Goal: Information Seeking & Learning: Find specific fact

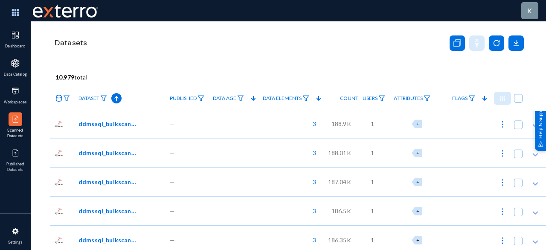
click at [259, 97] on icon at bounding box center [253, 98] width 10 height 10
click at [304, 97] on img at bounding box center [301, 98] width 7 height 6
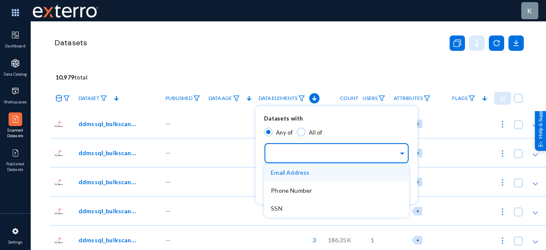
click at [298, 155] on input "text" at bounding box center [335, 154] width 128 height 8
click at [296, 175] on span "Email Address" at bounding box center [290, 172] width 38 height 7
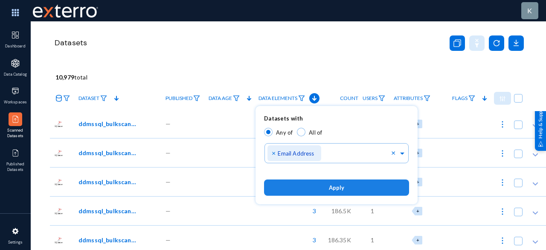
click at [302, 190] on button "Apply" at bounding box center [336, 187] width 145 height 16
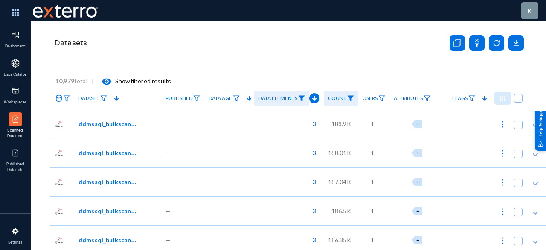
click at [297, 130] on div "3" at bounding box center [289, 123] width 70 height 29
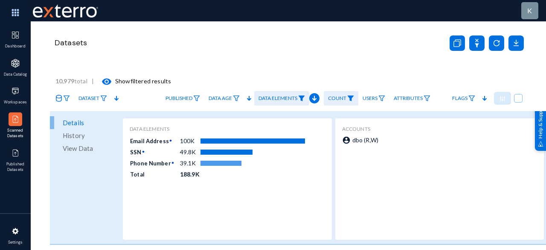
scroll to position [48, 0]
click at [84, 152] on span "View Data" at bounding box center [78, 147] width 30 height 13
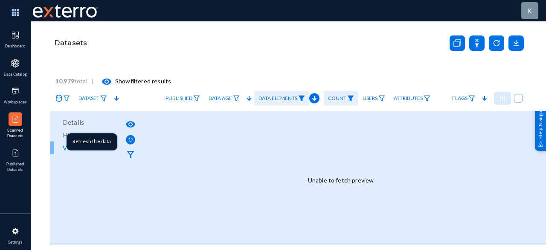
click at [103, 150] on mat-tooltip-component "Refresh the data" at bounding box center [92, 141] width 63 height 29
click at [75, 149] on div "Refresh the data" at bounding box center [92, 141] width 51 height 17
click at [130, 139] on img at bounding box center [130, 139] width 9 height 9
click at [84, 149] on span "View Data" at bounding box center [78, 147] width 30 height 13
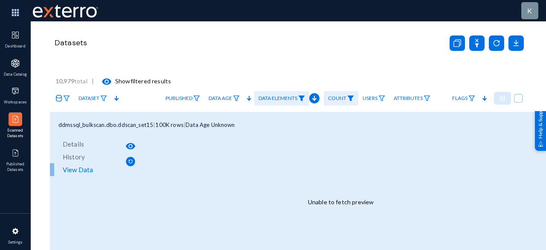
scroll to position [24, 0]
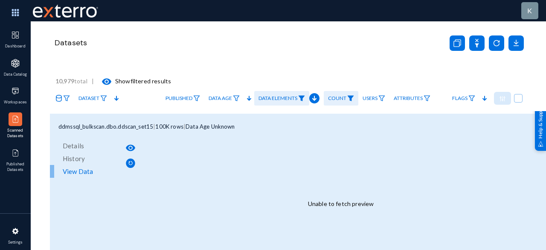
click at [75, 170] on span "View Data" at bounding box center [78, 171] width 30 height 13
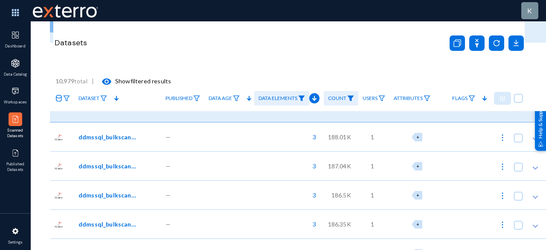
scroll to position [170, 0]
click at [229, 138] on div at bounding box center [230, 135] width 50 height 29
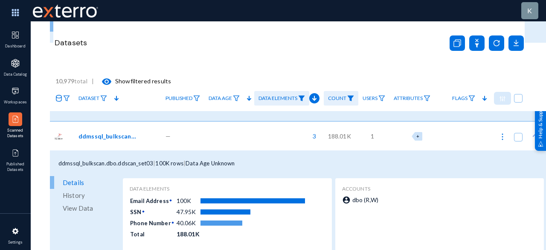
click at [76, 209] on span "View Data" at bounding box center [78, 208] width 30 height 13
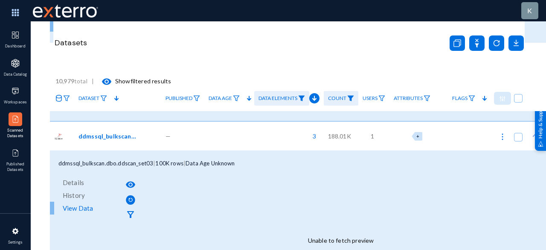
click at [60, 99] on icon at bounding box center [59, 98] width 7 height 7
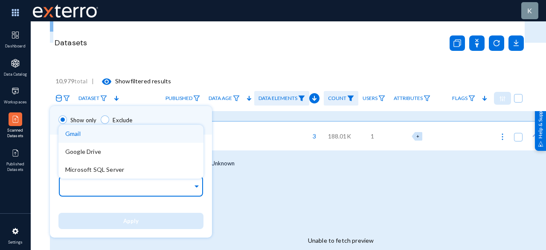
click at [101, 185] on input "text" at bounding box center [129, 188] width 128 height 8
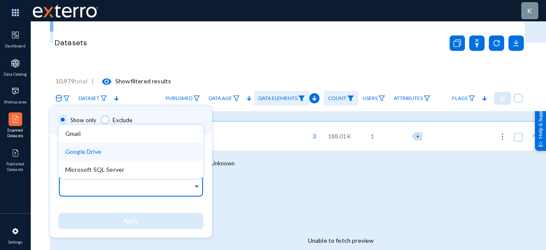
click at [108, 150] on div "Google Drive" at bounding box center [130, 152] width 145 height 18
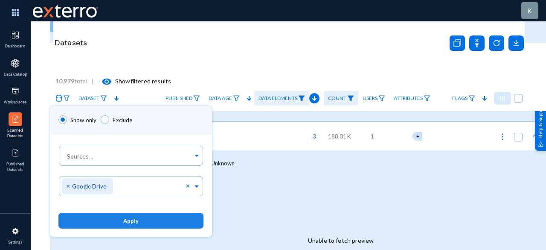
click at [120, 218] on button "Apply" at bounding box center [130, 221] width 145 height 16
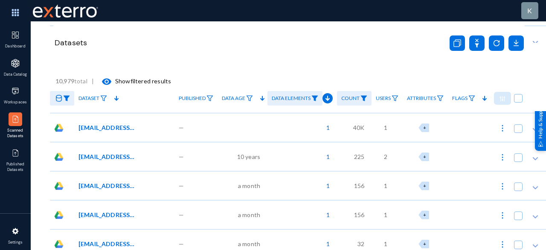
click at [372, 158] on div "2" at bounding box center [387, 156] width 31 height 29
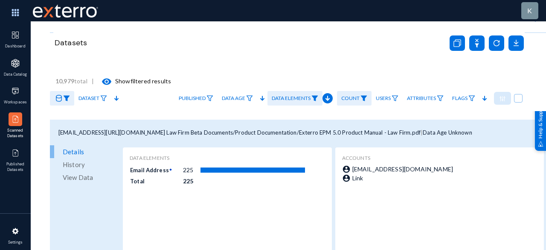
scroll to position [231, 0]
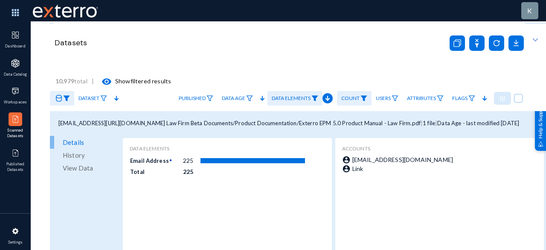
click at [82, 168] on span "View Data" at bounding box center [78, 167] width 30 height 13
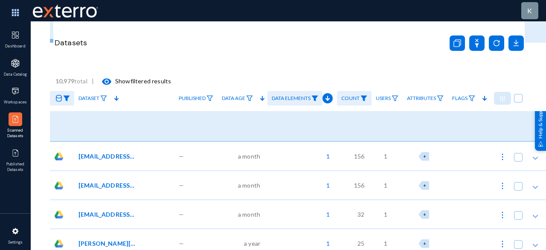
scroll to position [354, 0]
click at [175, 164] on div "—" at bounding box center [196, 155] width 43 height 29
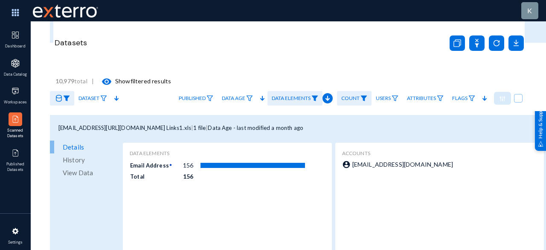
scroll to position [409, 0]
click at [83, 167] on span "View Data" at bounding box center [78, 172] width 30 height 13
